Goal: Task Accomplishment & Management: Use online tool/utility

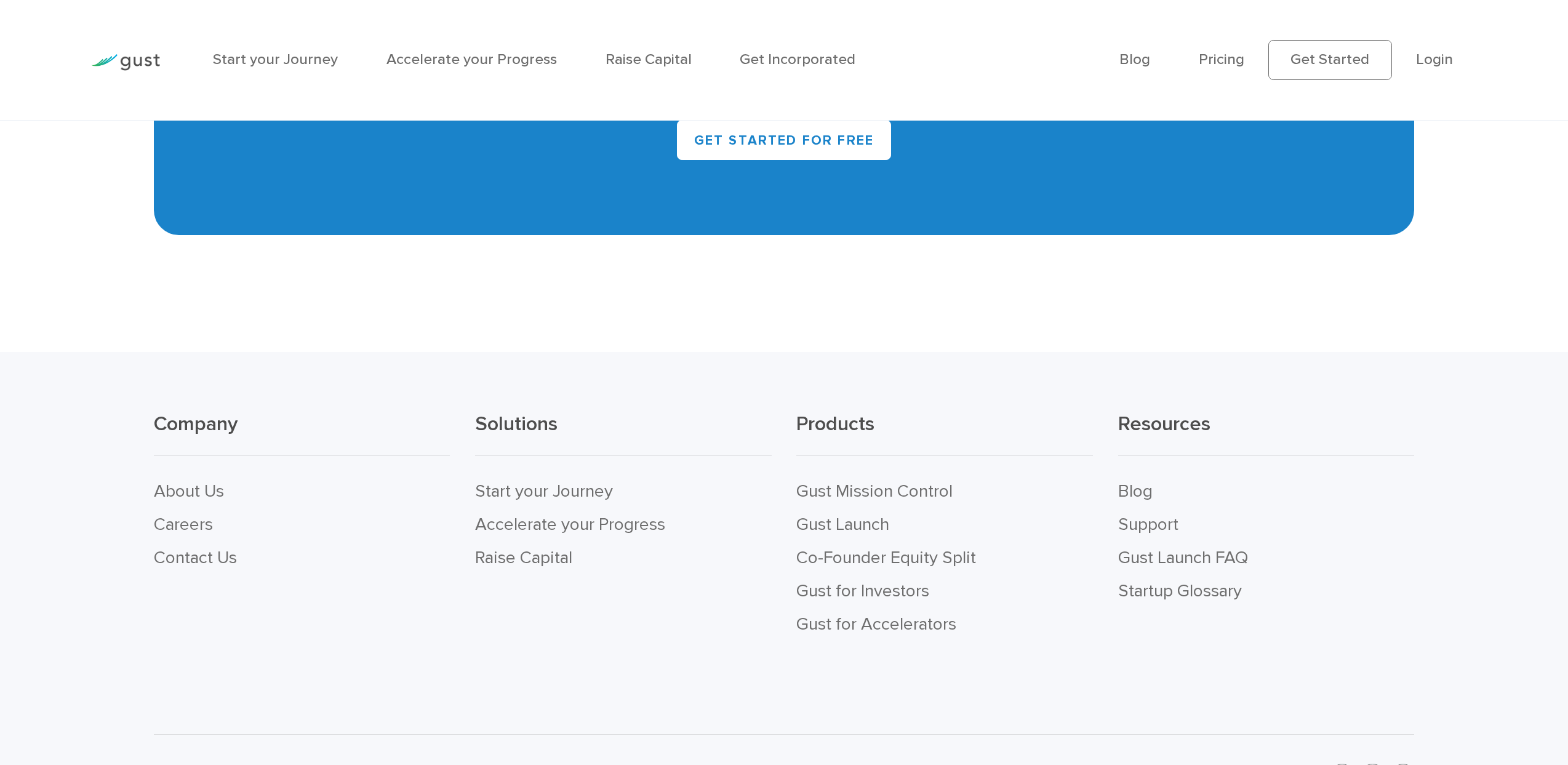
scroll to position [7117, 0]
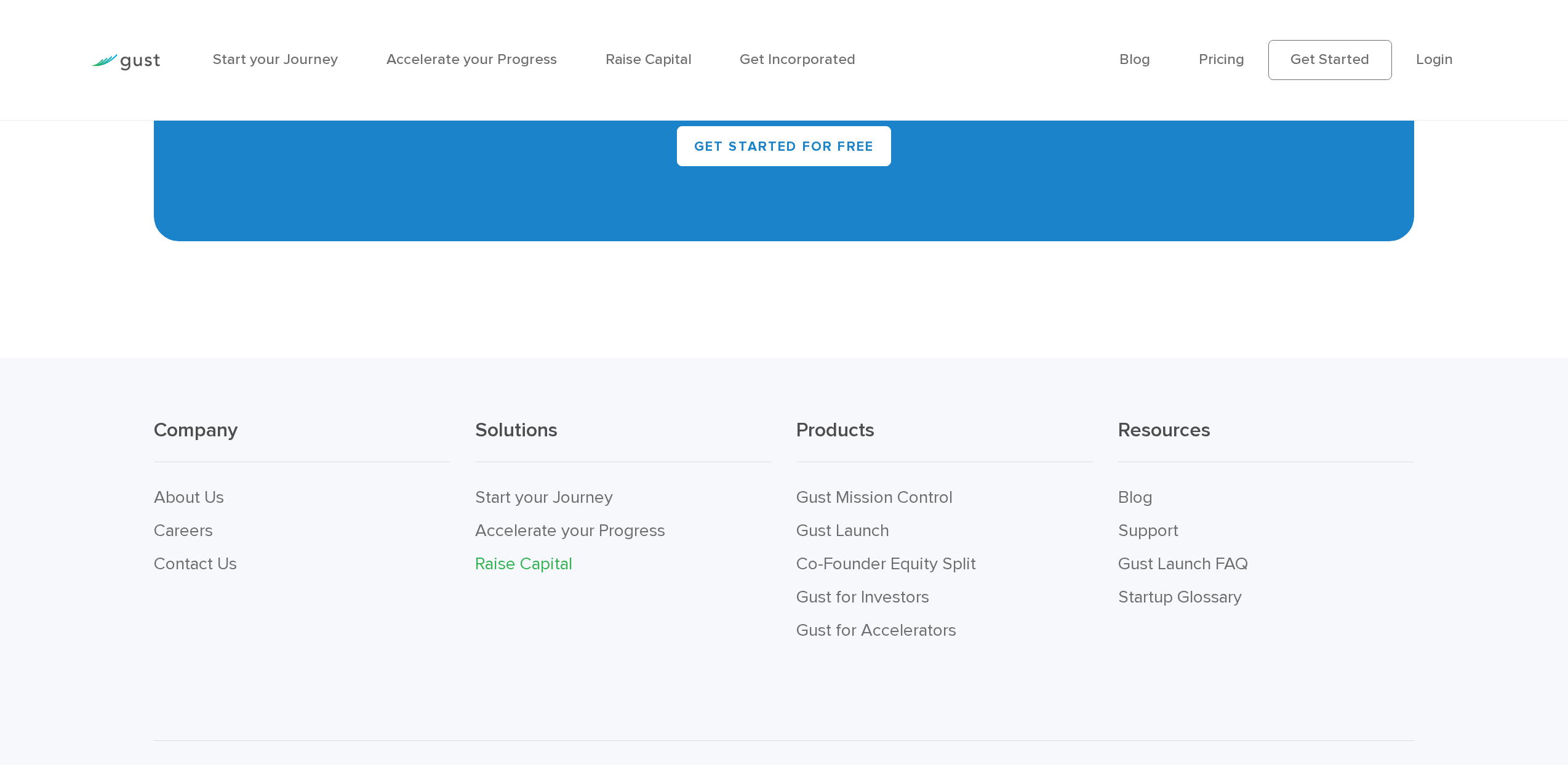
click at [524, 553] on link "Raise Capital" at bounding box center [523, 564] width 97 height 21
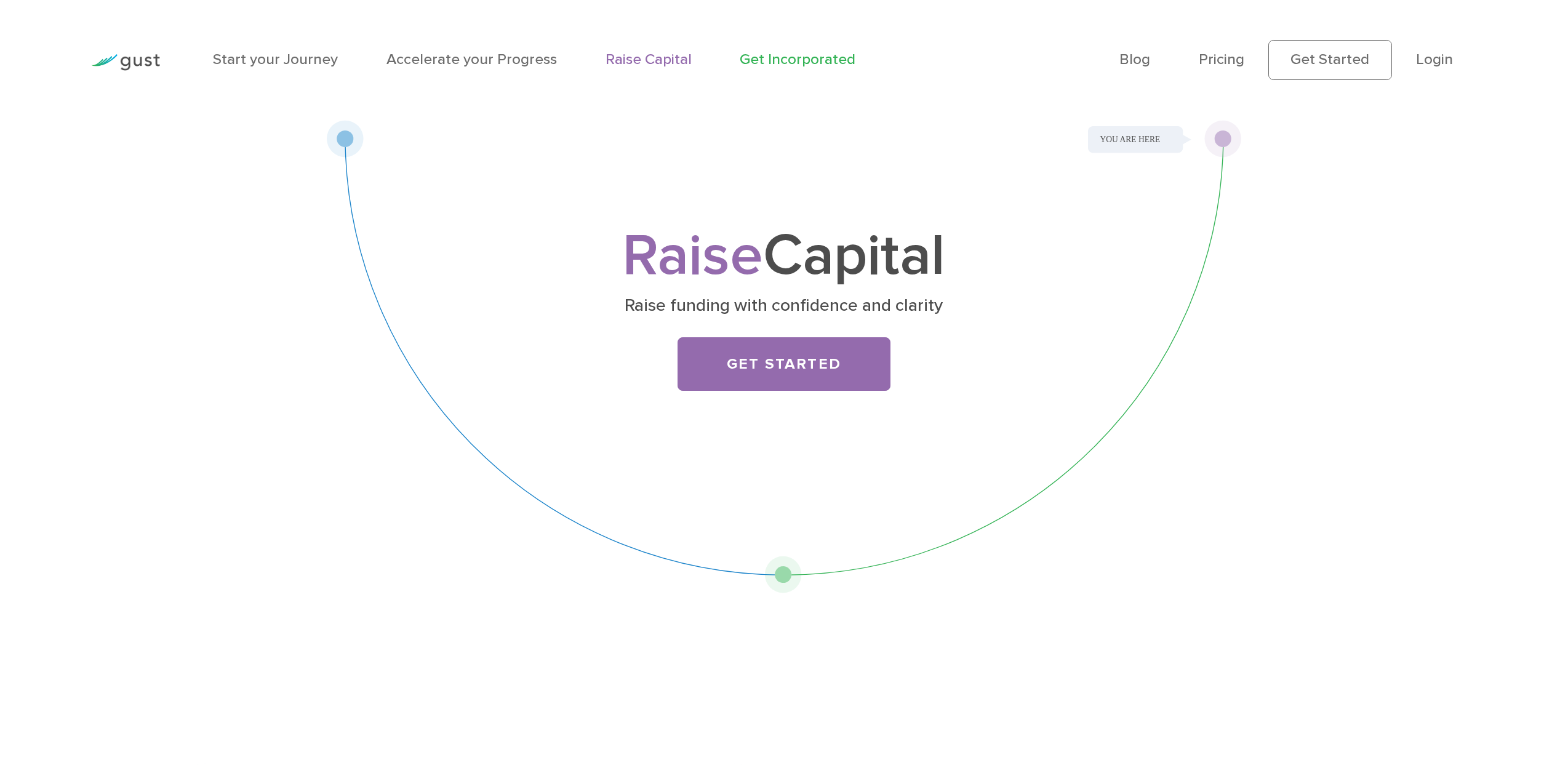
click at [781, 63] on link "Get Incorporated" at bounding box center [798, 59] width 116 height 18
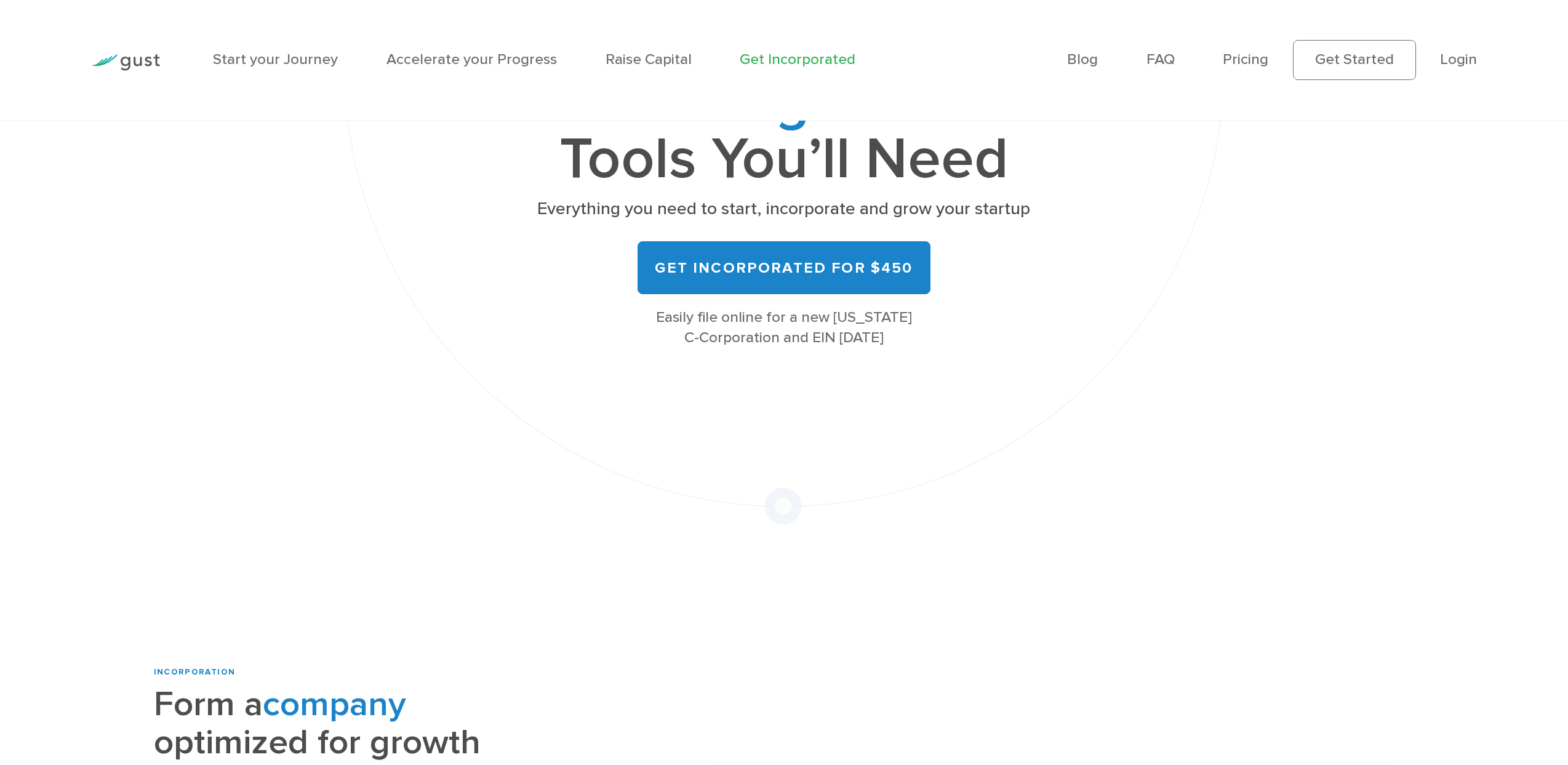
scroll to position [274, 0]
